Goal: Task Accomplishment & Management: Use online tool/utility

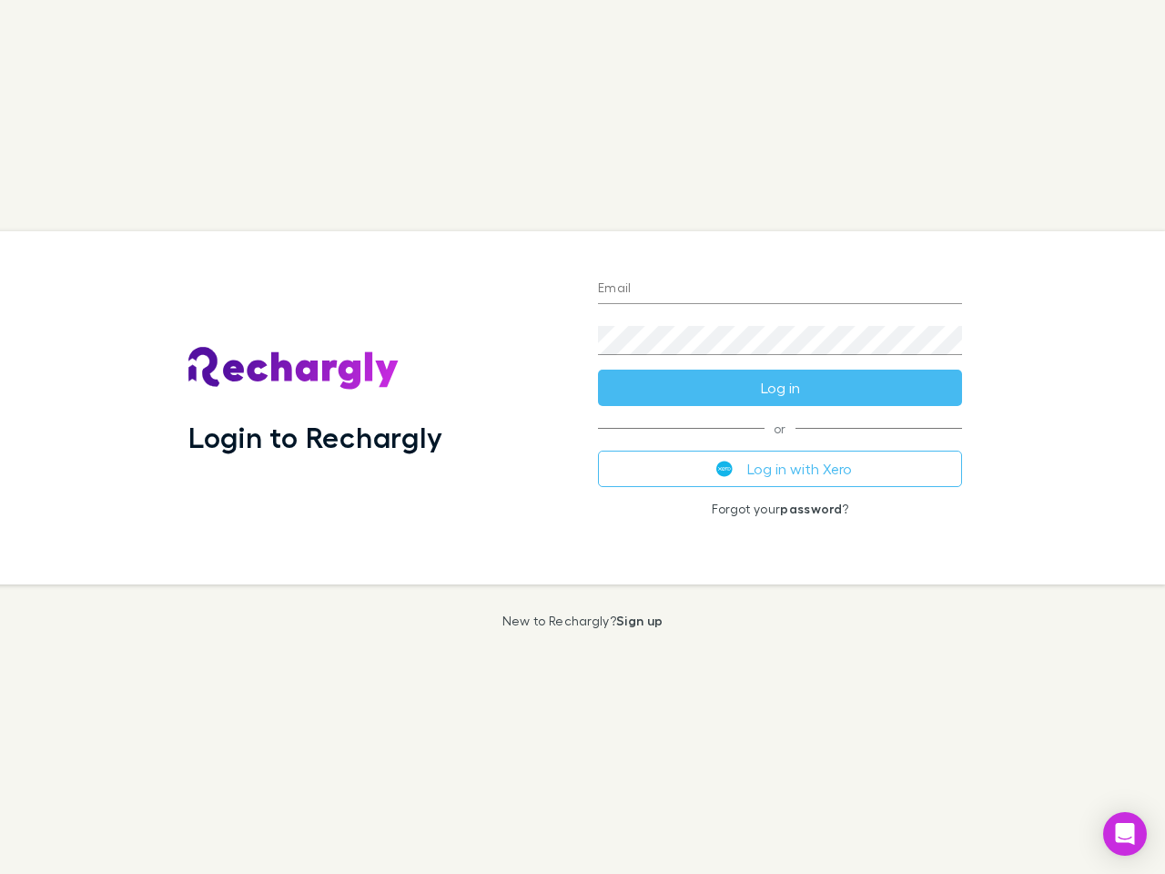
click at [582, 437] on div "Login to Rechargly" at bounding box center [379, 407] width 410 height 353
click at [780, 289] on input "Email" at bounding box center [780, 289] width 364 height 29
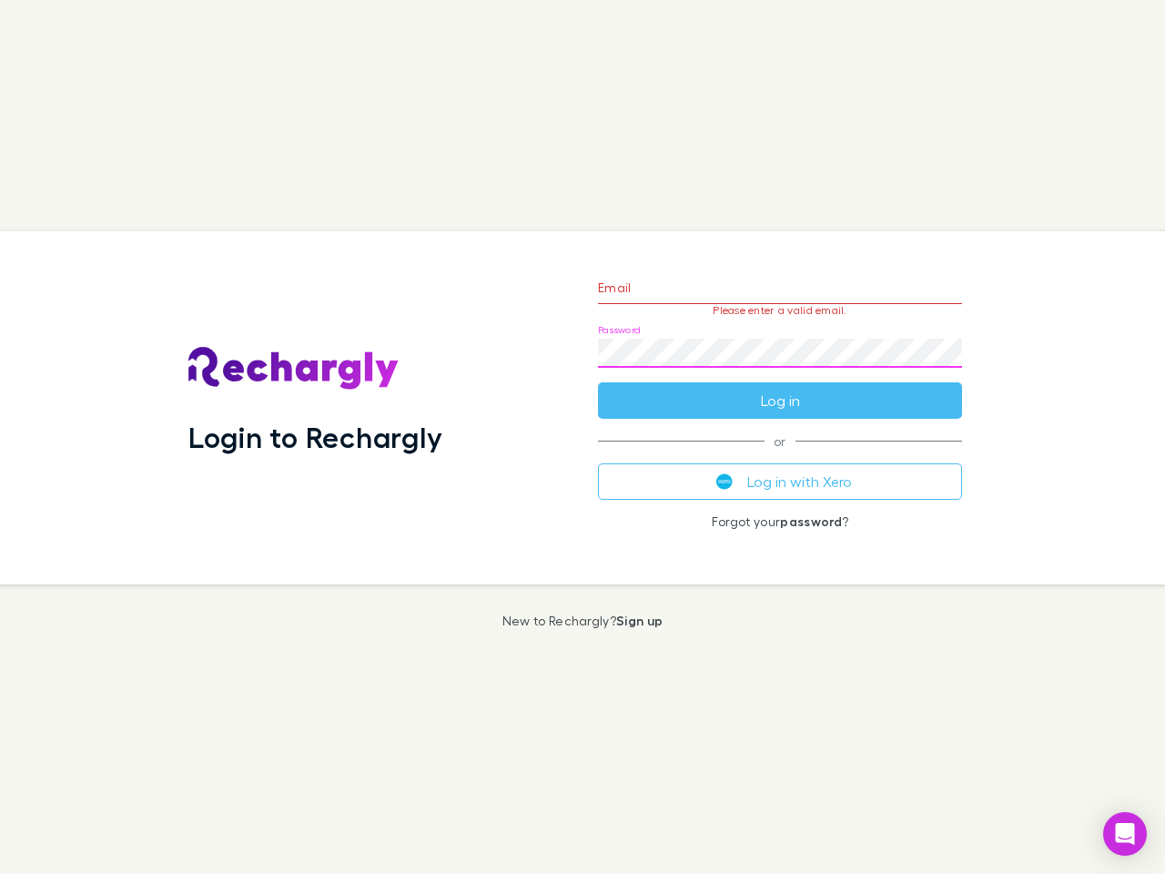
click at [780, 388] on form "Email Please enter a valid email. Password Log in" at bounding box center [780, 339] width 364 height 158
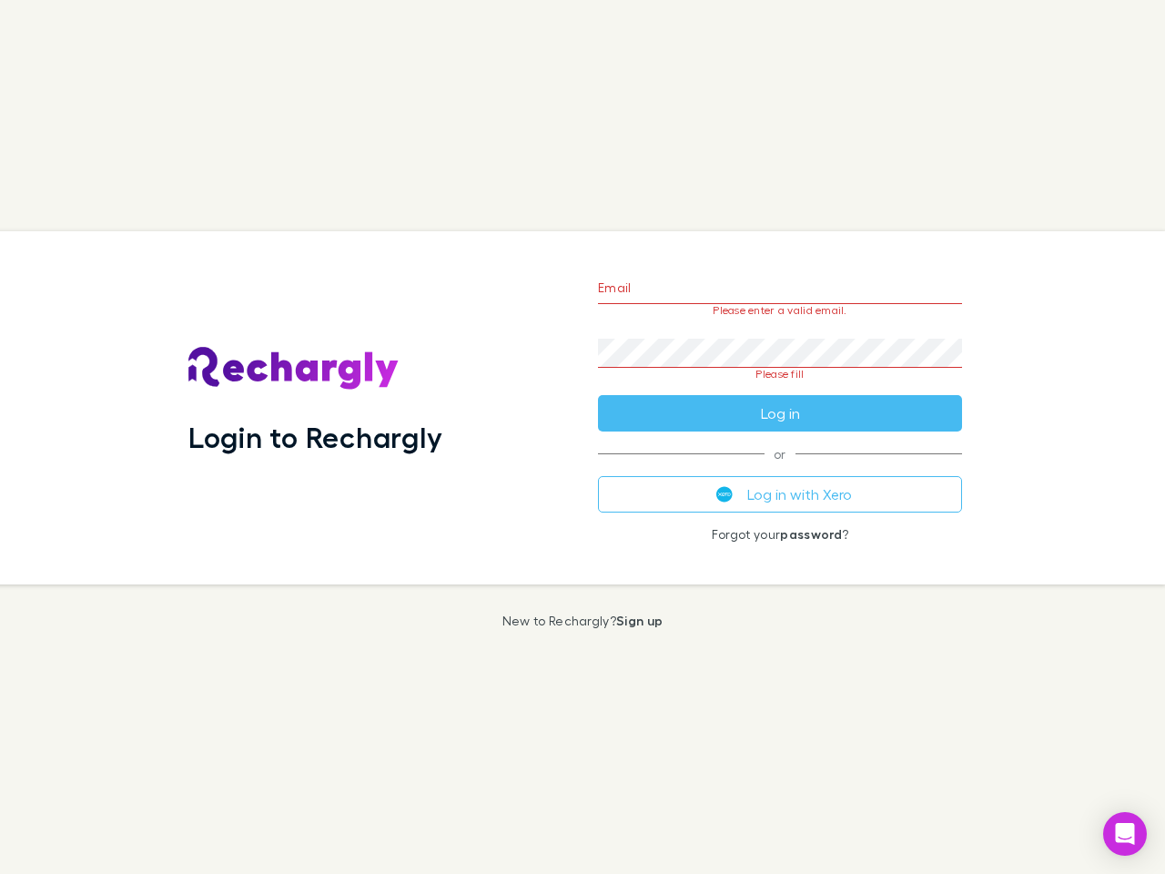
click at [780, 469] on div "Email Please enter a valid email. Password Please fill Log in or Log in with Xe…" at bounding box center [779, 407] width 393 height 353
click at [1125, 834] on icon "Open Intercom Messenger" at bounding box center [1125, 834] width 19 height 22
